Goal: Transaction & Acquisition: Purchase product/service

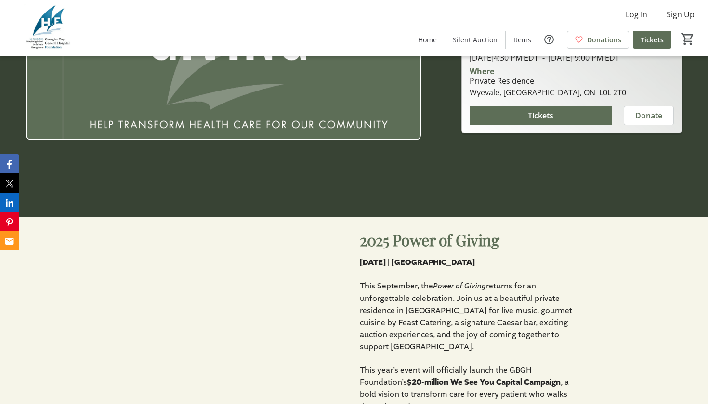
scroll to position [187, 0]
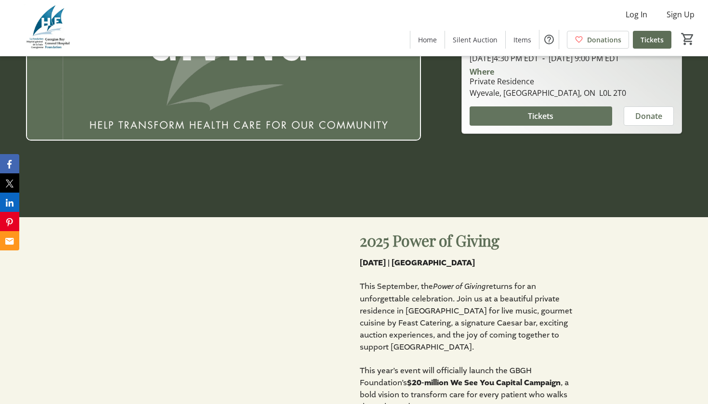
click at [542, 122] on span "Tickets" at bounding box center [541, 116] width 26 height 12
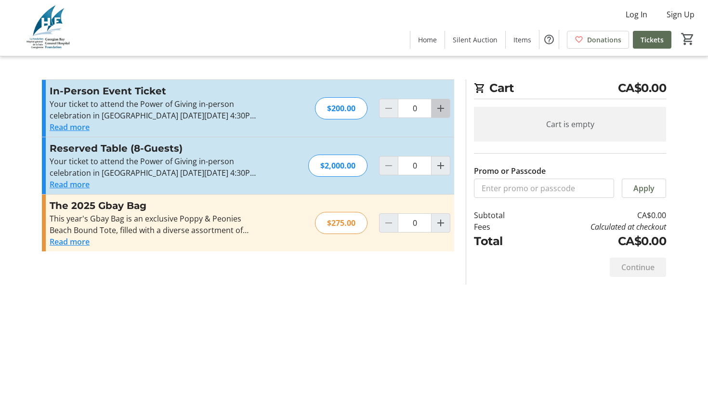
click at [441, 109] on mat-icon "Increment by one" at bounding box center [441, 109] width 12 height 12
type input "1"
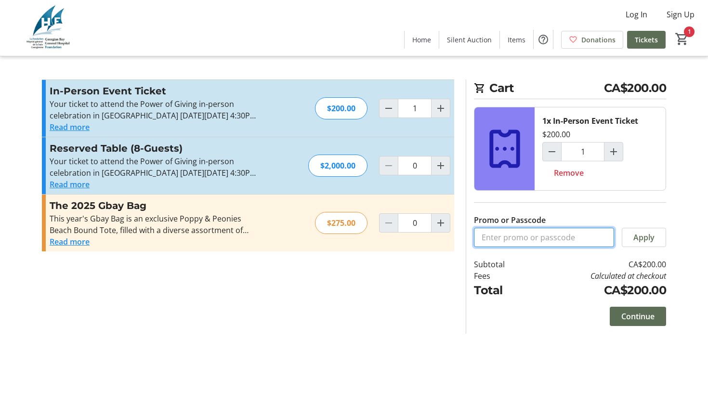
click at [551, 238] on input "Promo or Passcode" at bounding box center [544, 237] width 140 height 19
paste input "WeSeeYou-1"
type input "WeSeeYou-1"
click at [445, 226] on mat-icon "Increment by one" at bounding box center [441, 223] width 12 height 12
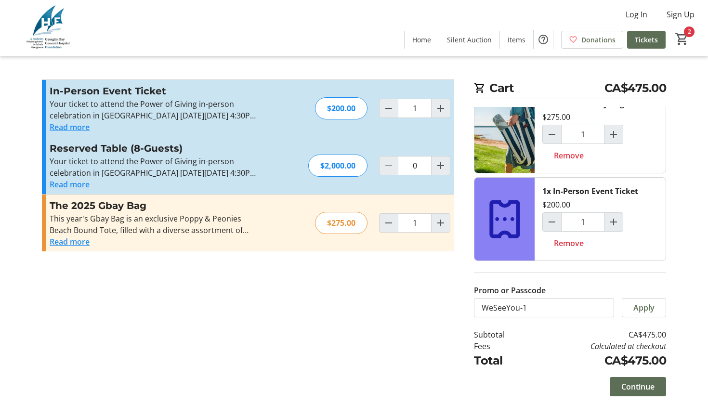
scroll to position [17, 0]
click at [647, 309] on span "Apply" at bounding box center [644, 308] width 21 height 12
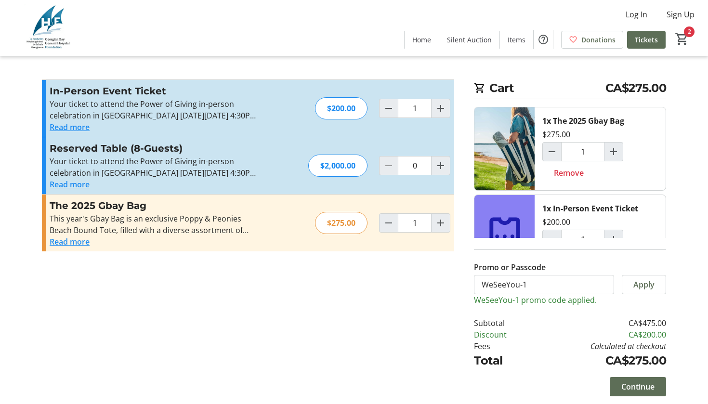
scroll to position [0, 0]
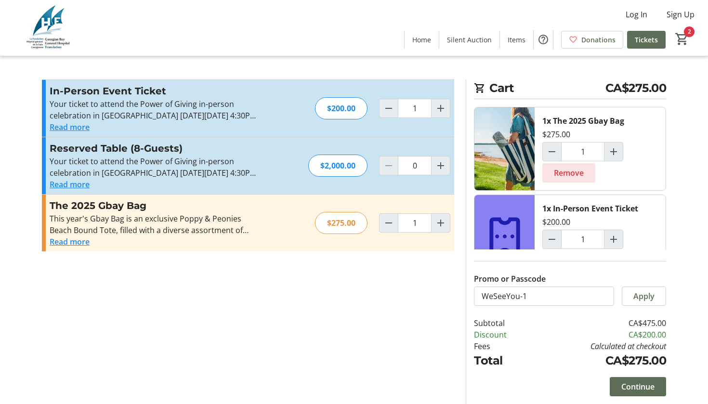
click at [571, 175] on span "Remove" at bounding box center [569, 173] width 30 height 12
type input "0"
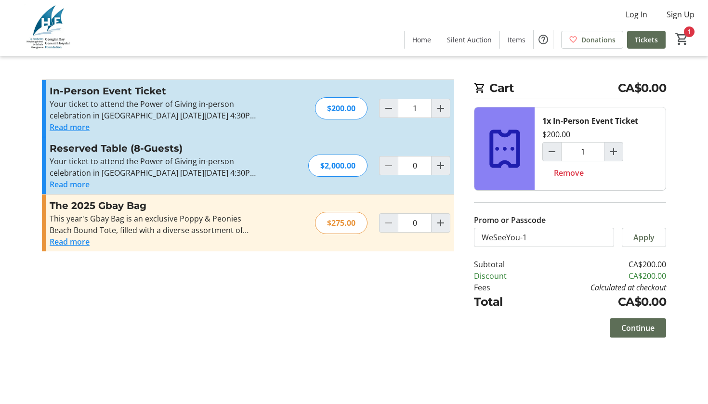
click at [67, 128] on button "Read more" at bounding box center [70, 127] width 40 height 12
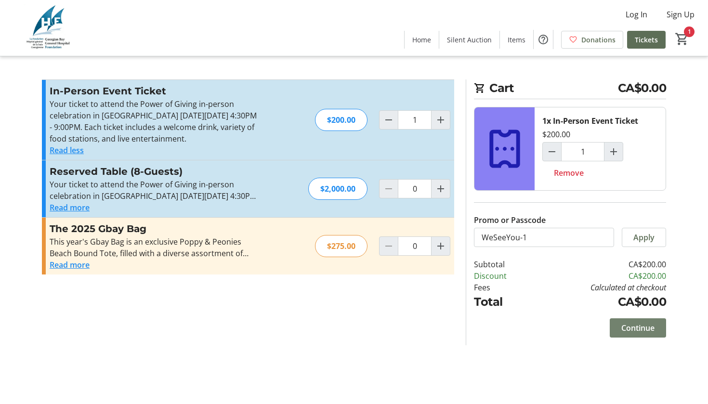
click at [652, 322] on span "Continue" at bounding box center [638, 328] width 33 height 12
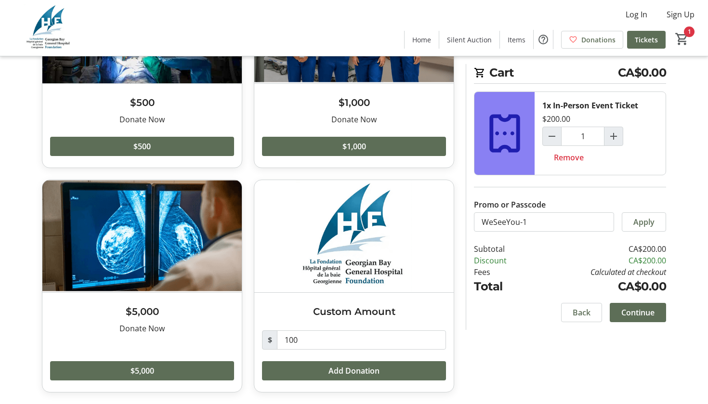
scroll to position [138, 0]
drag, startPoint x: 305, startPoint y: 338, endPoint x: 286, endPoint y: 338, distance: 19.8
click at [285, 338] on input "100" at bounding box center [361, 340] width 169 height 19
type input "0"
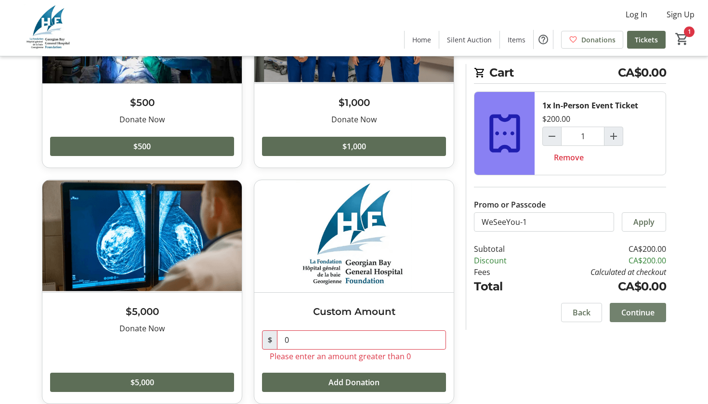
click at [636, 315] on span "Continue" at bounding box center [638, 313] width 33 height 12
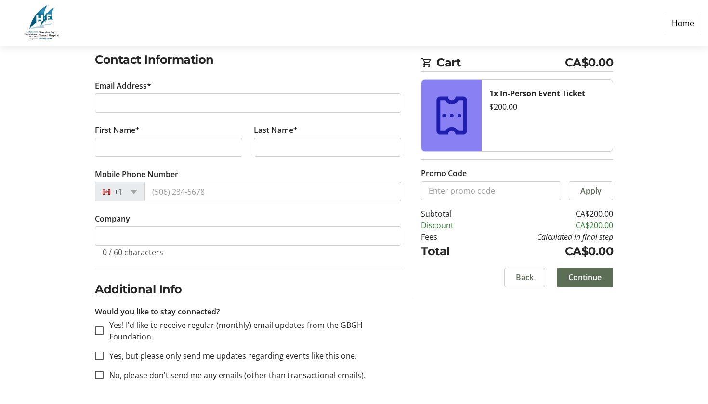
scroll to position [162, 0]
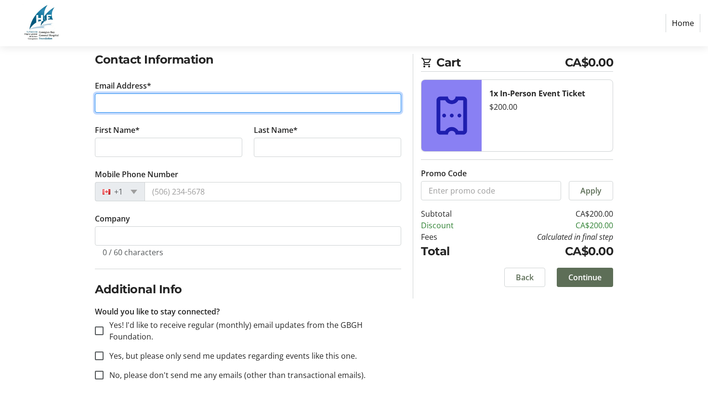
type input "[EMAIL_ADDRESS][DOMAIN_NAME]"
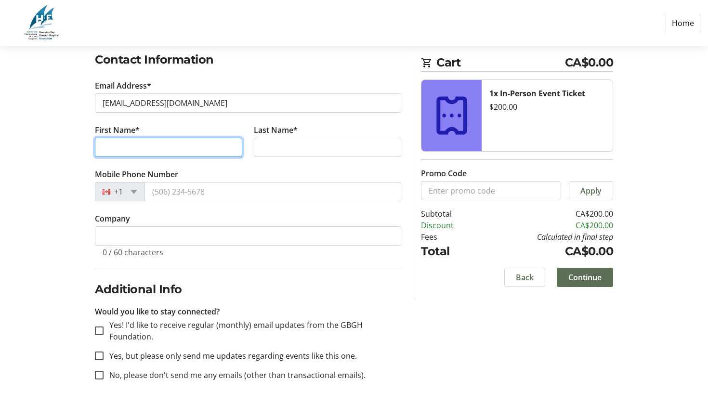
click at [227, 149] on input "First Name*" at bounding box center [168, 147] width 147 height 19
type input "Jadyn"
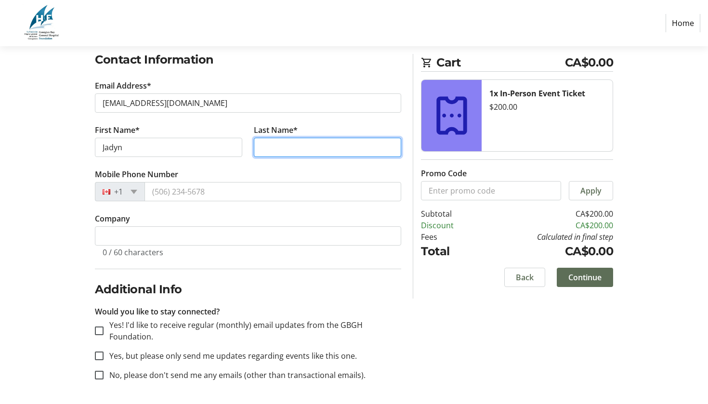
type input "[PERSON_NAME]"
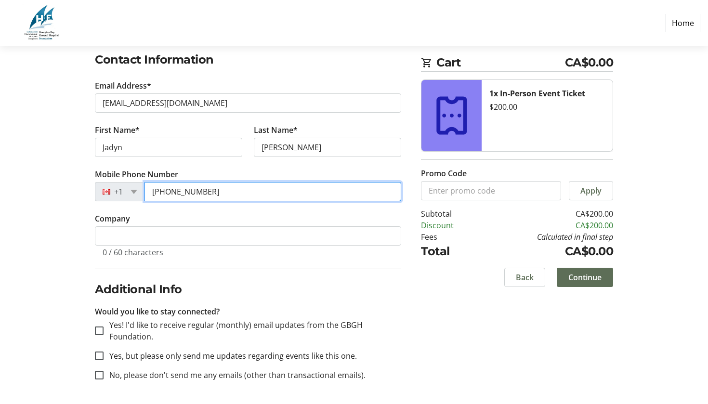
type input "[PHONE_NUMBER]"
click at [114, 332] on label "Yes! I'd like to receive regular (monthly) email updates from the GBGH Foundati…" at bounding box center [253, 330] width 298 height 23
click at [104, 332] on input "Yes! I'd like to receive regular (monthly) email updates from the GBGH Foundati…" at bounding box center [99, 331] width 9 height 9
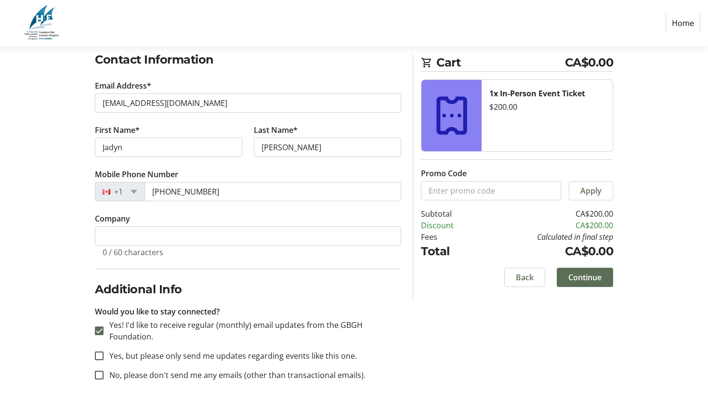
checkbox input "true"
click at [119, 357] on label "Yes, but please only send me updates regarding events like this one." at bounding box center [230, 356] width 253 height 12
click at [104, 357] on input "Yes, but please only send me updates regarding events like this one." at bounding box center [99, 356] width 9 height 9
checkbox input "true"
click at [599, 276] on span "Continue" at bounding box center [585, 278] width 33 height 12
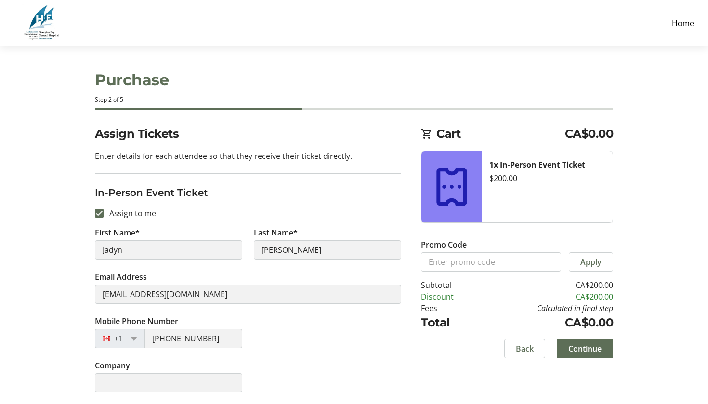
scroll to position [1, 0]
click at [586, 348] on span "Continue" at bounding box center [585, 349] width 33 height 12
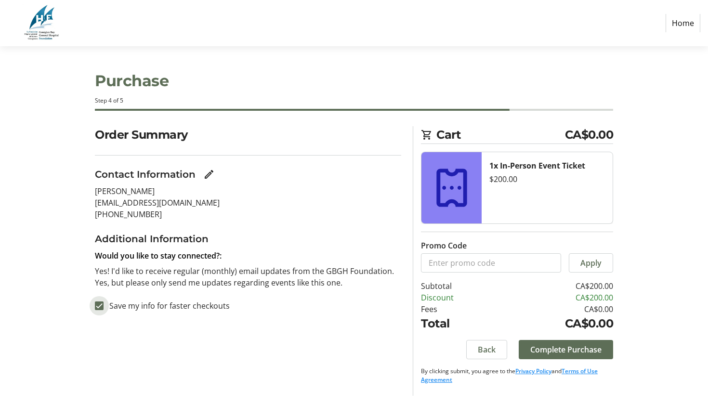
click at [98, 305] on input "Save my info for faster checkouts" at bounding box center [99, 306] width 9 height 9
checkbox input "false"
click at [589, 348] on span "Complete Purchase" at bounding box center [565, 350] width 71 height 12
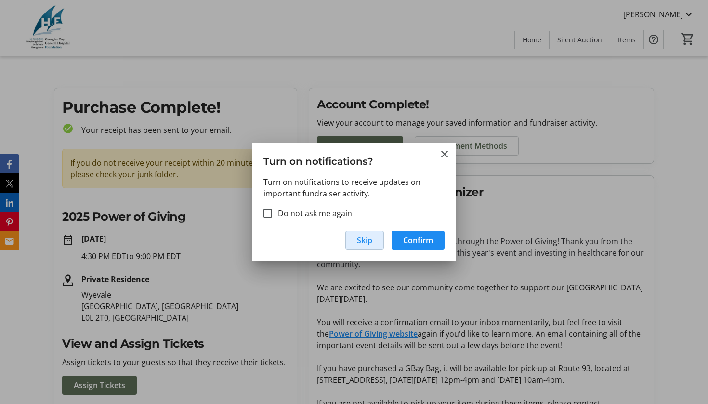
click at [370, 243] on span "Skip" at bounding box center [364, 241] width 15 height 12
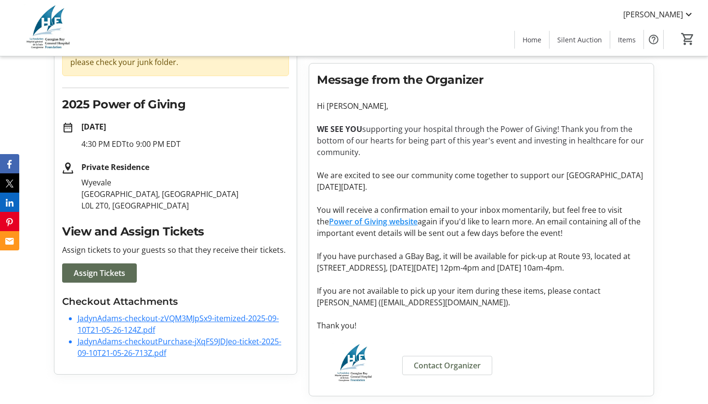
scroll to position [124, 0]
click at [93, 267] on span "Assign Tickets" at bounding box center [100, 273] width 52 height 12
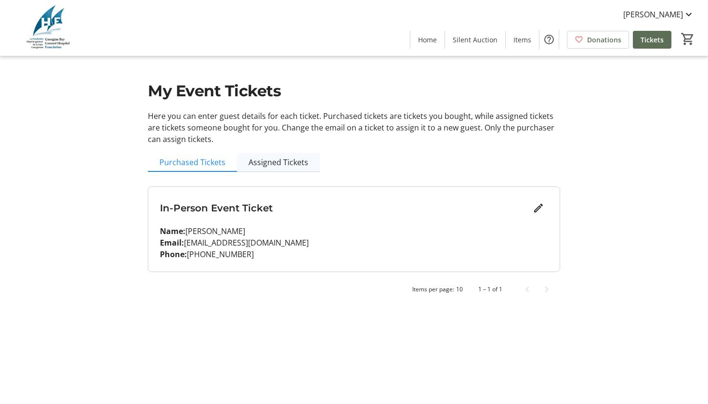
click at [289, 160] on span "Assigned Tickets" at bounding box center [279, 163] width 60 height 8
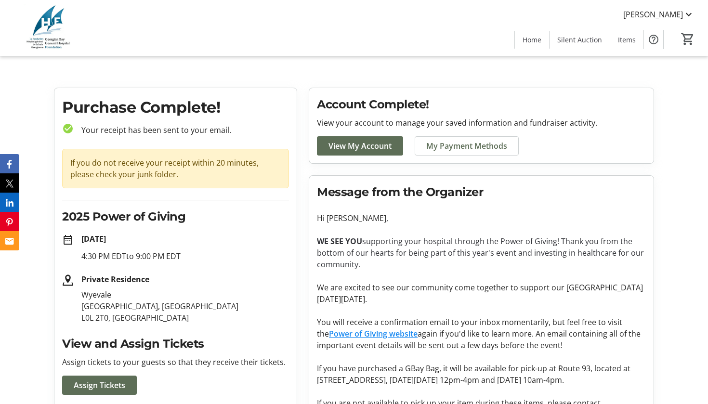
scroll to position [119, 0]
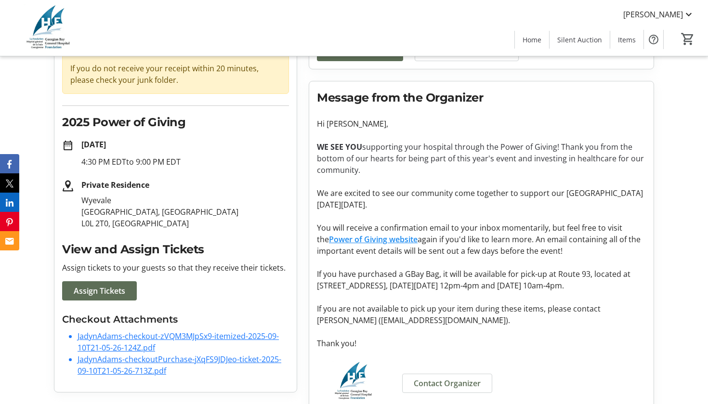
scroll to position [98, 0]
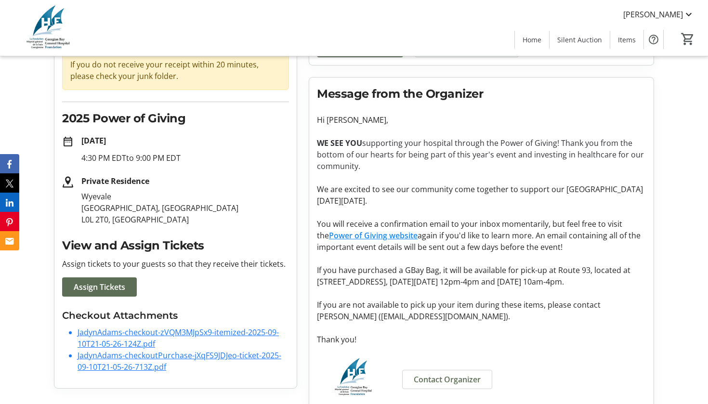
click at [112, 340] on link "JadynAdams-checkout-zVQM3MJpSx9-itemized-2025-09-10T21-05-26-124Z.pdf" at bounding box center [178, 338] width 201 height 22
click at [150, 360] on link "JadynAdams-checkoutPurchase-jXqFS9JDJeo-ticket-2025-09-10T21-05-26-713Z.pdf" at bounding box center [180, 361] width 204 height 22
click at [288, 195] on p "Wyevale [GEOGRAPHIC_DATA], ON L0L 2T0, [GEOGRAPHIC_DATA]" at bounding box center [185, 208] width 208 height 35
